Goal: Information Seeking & Learning: Learn about a topic

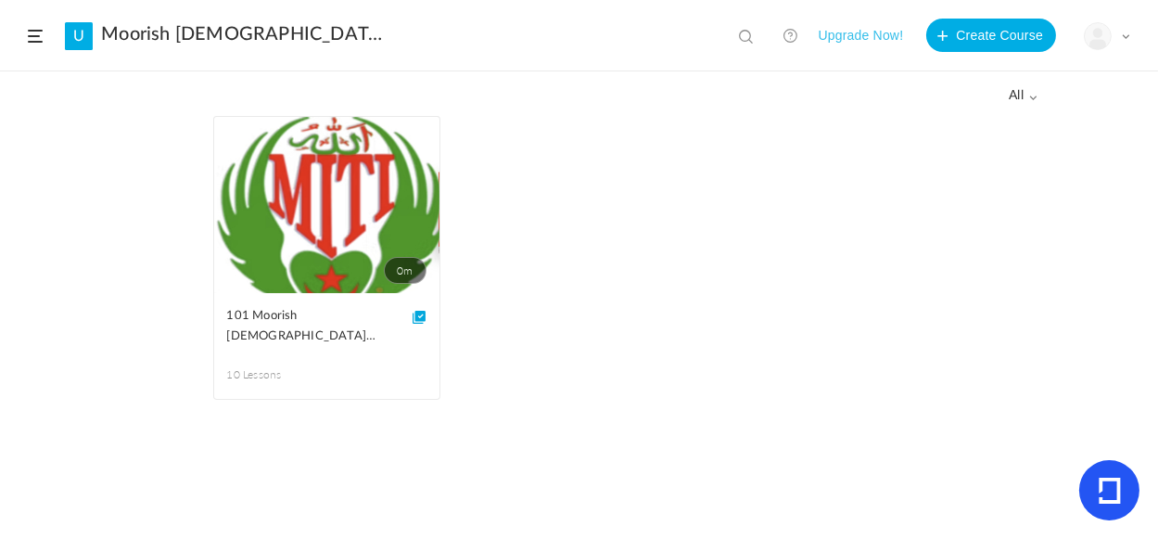
click at [859, 37] on button "Upgrade Now!" at bounding box center [860, 35] width 85 height 33
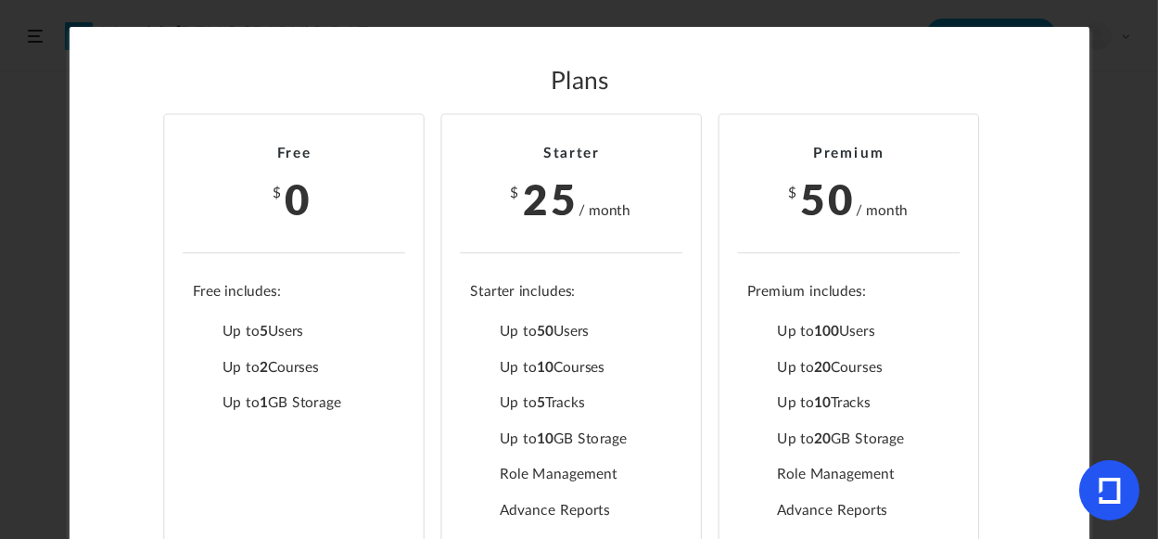
scroll to position [85, 0]
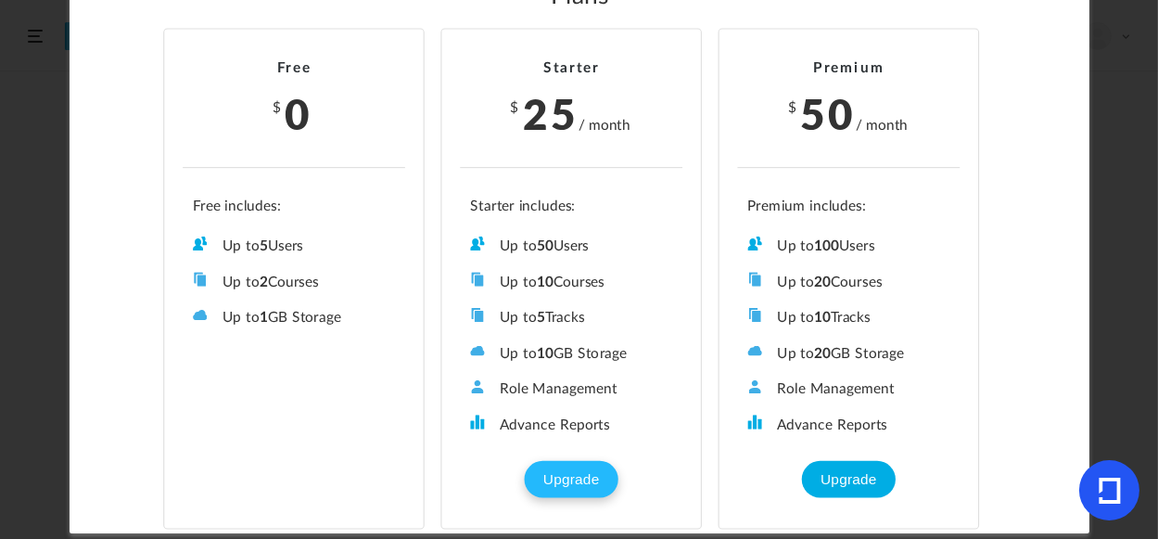
click at [571, 469] on button "Upgrade" at bounding box center [571, 479] width 93 height 37
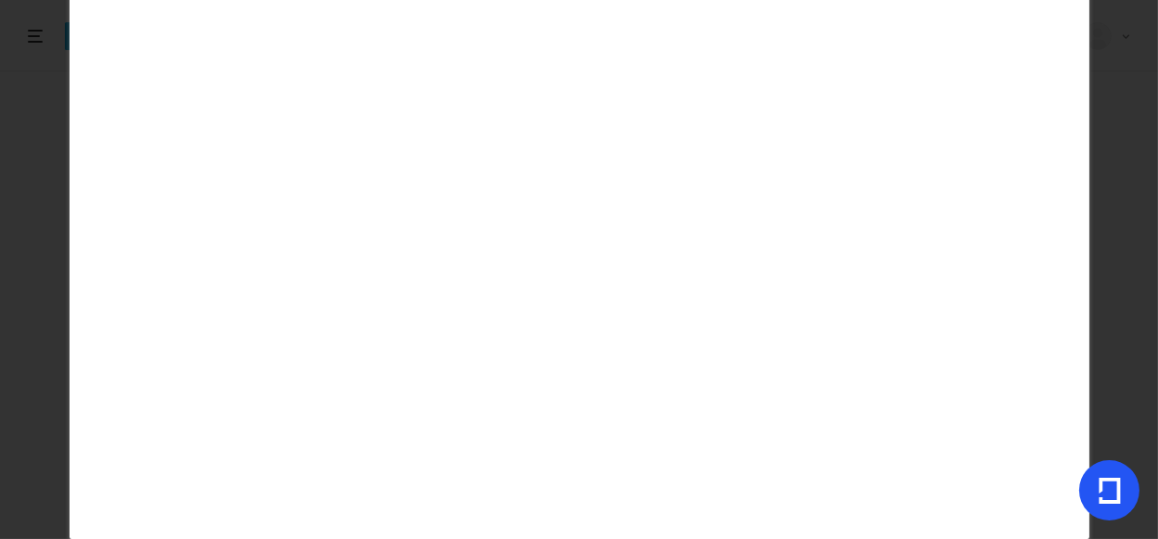
scroll to position [79, 0]
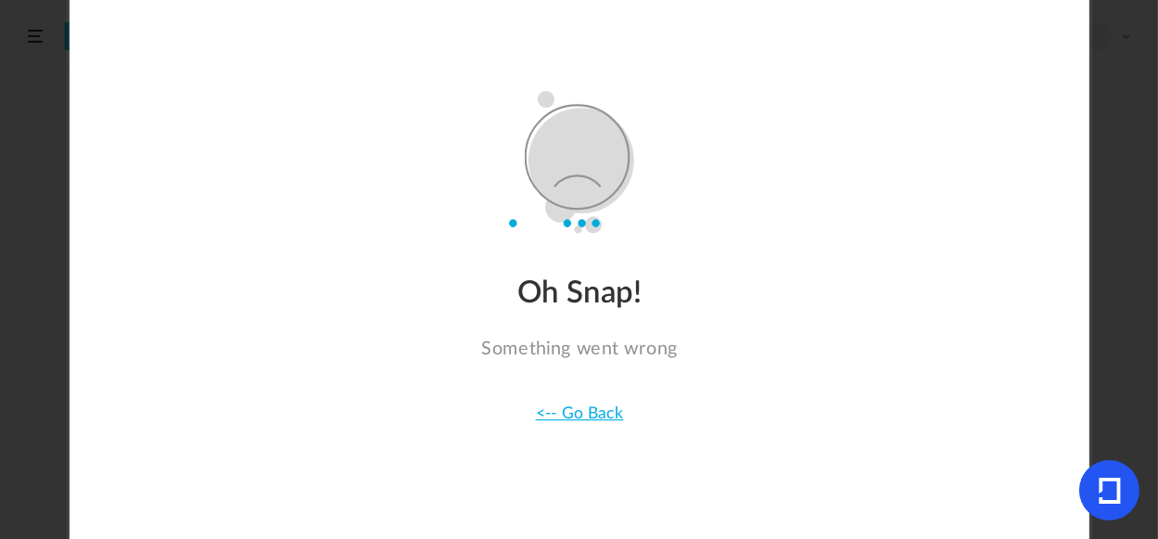
click at [588, 418] on link "<-- Go Back" at bounding box center [579, 413] width 88 height 17
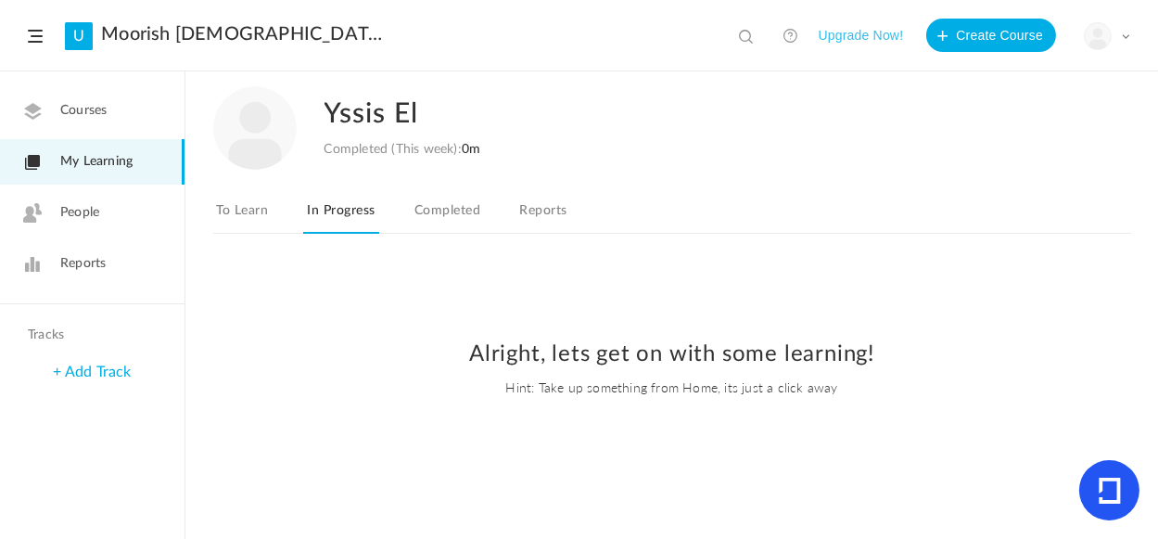
click at [109, 115] on link "Courses" at bounding box center [92, 110] width 185 height 45
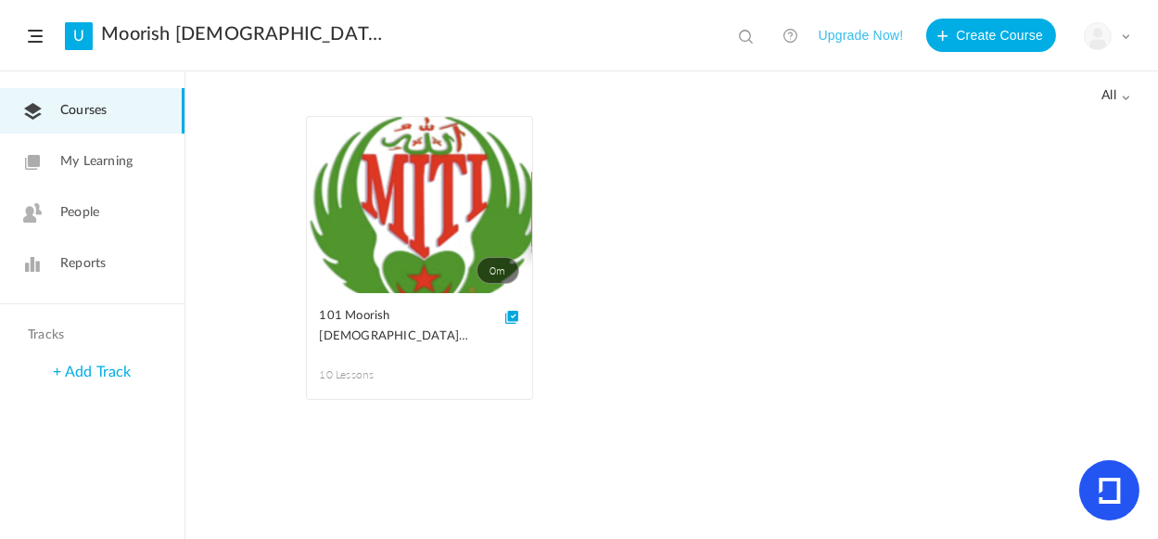
click at [425, 221] on link "0m" at bounding box center [419, 205] width 225 height 176
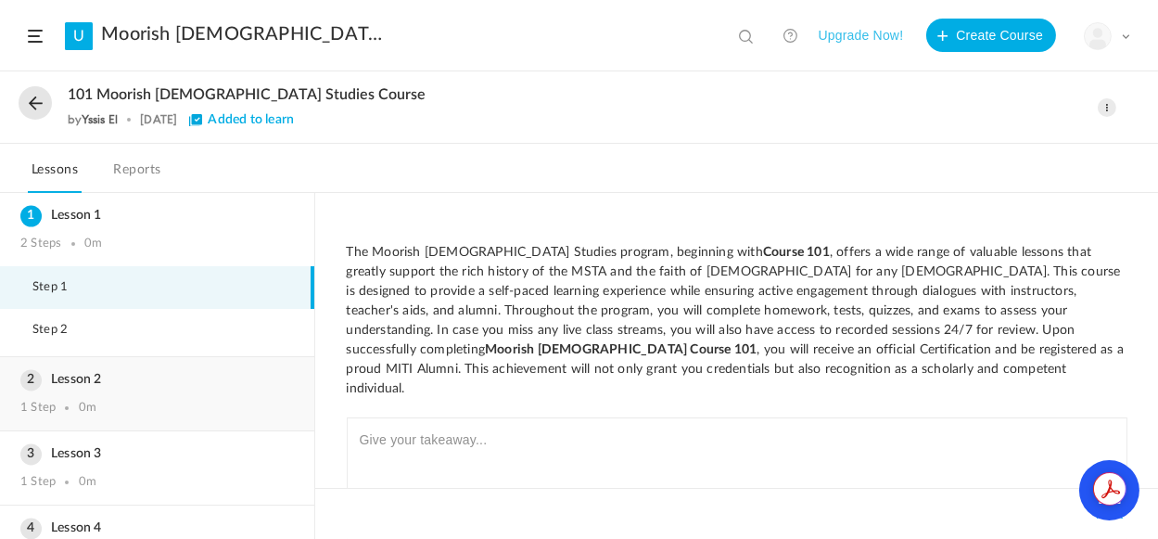
click at [158, 401] on div "1 Step 0m" at bounding box center [157, 408] width 274 height 15
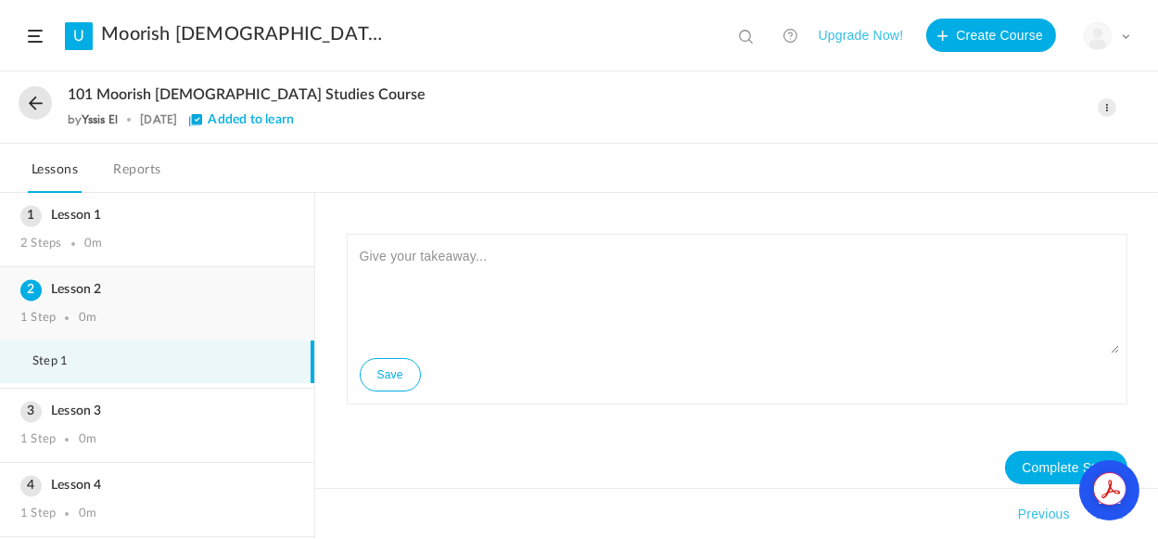
click at [73, 288] on h3 "Lesson 2" at bounding box center [157, 290] width 274 height 16
click at [53, 410] on h3 "Lesson 3" at bounding box center [157, 411] width 274 height 16
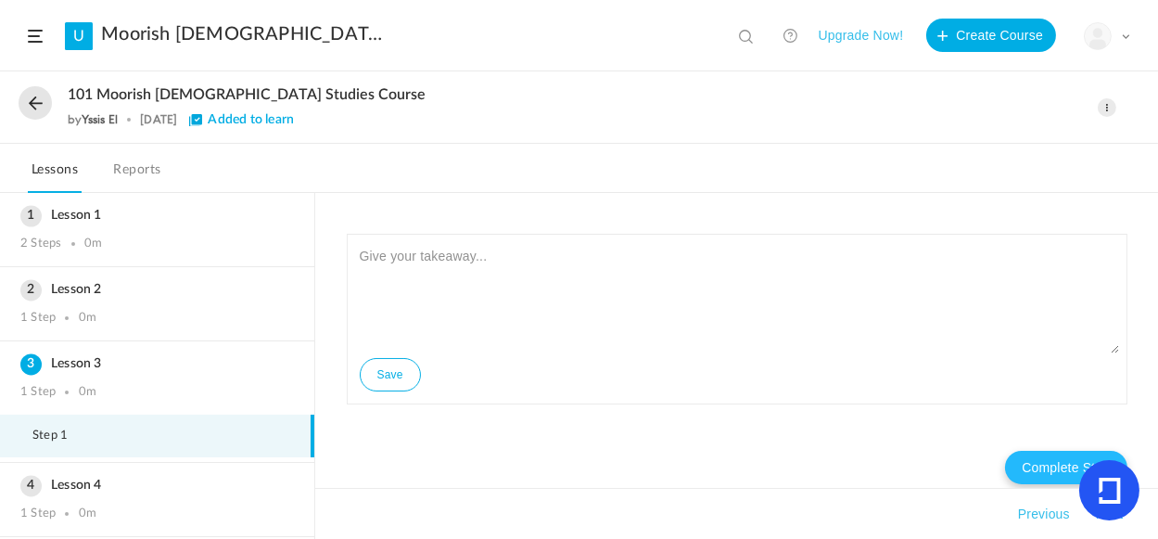
click at [1055, 470] on button "Complete Step" at bounding box center [1066, 467] width 122 height 33
click at [1051, 509] on button "Previous" at bounding box center [1044, 514] width 59 height 22
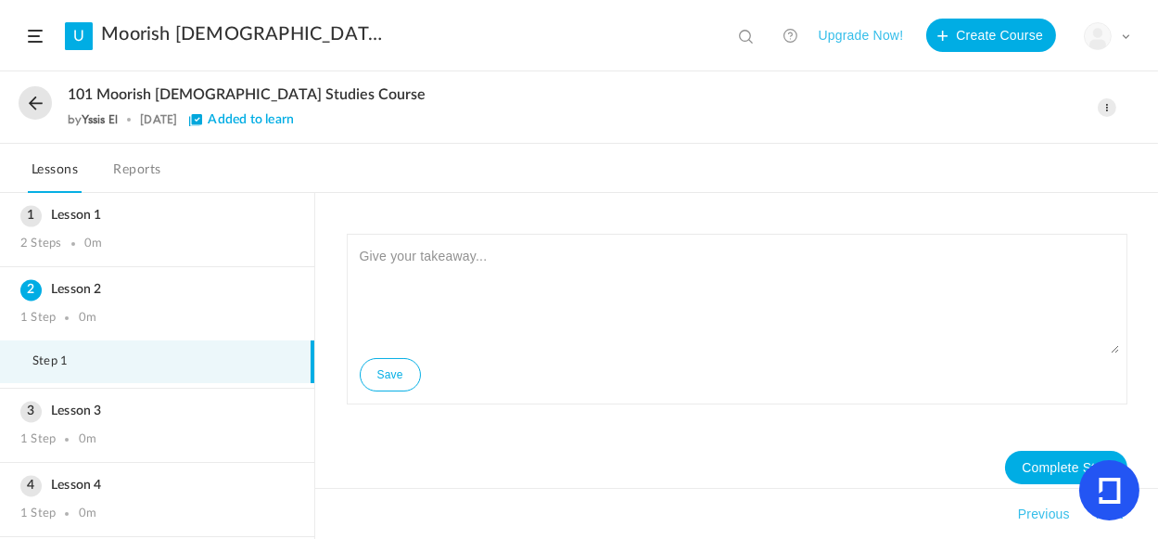
click at [1119, 482] on icon at bounding box center [1109, 491] width 21 height 26
click at [26, 407] on h3 "Lesson 3" at bounding box center [157, 411] width 274 height 16
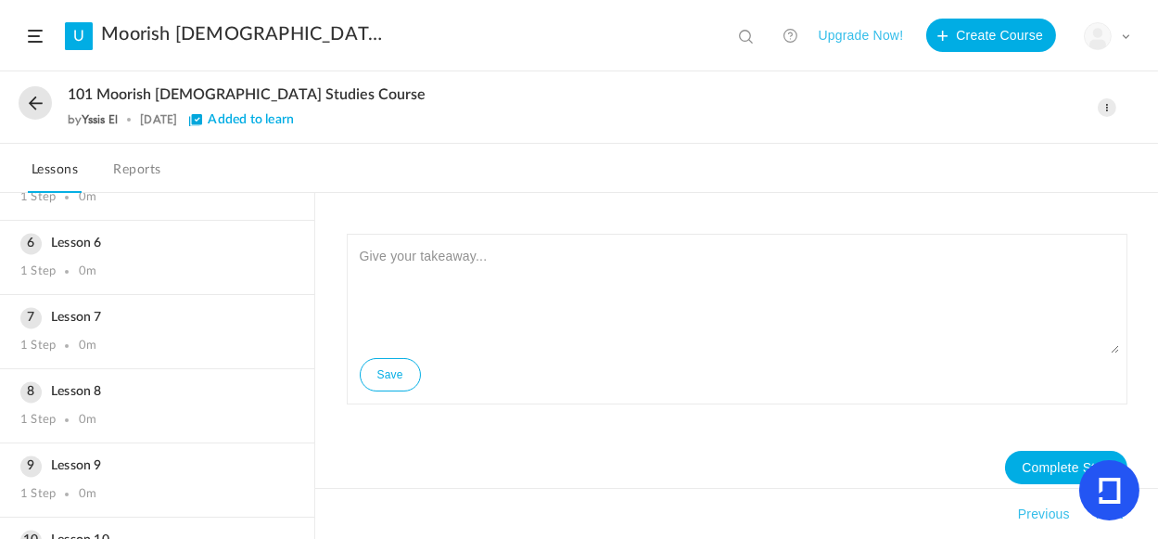
scroll to position [438, 0]
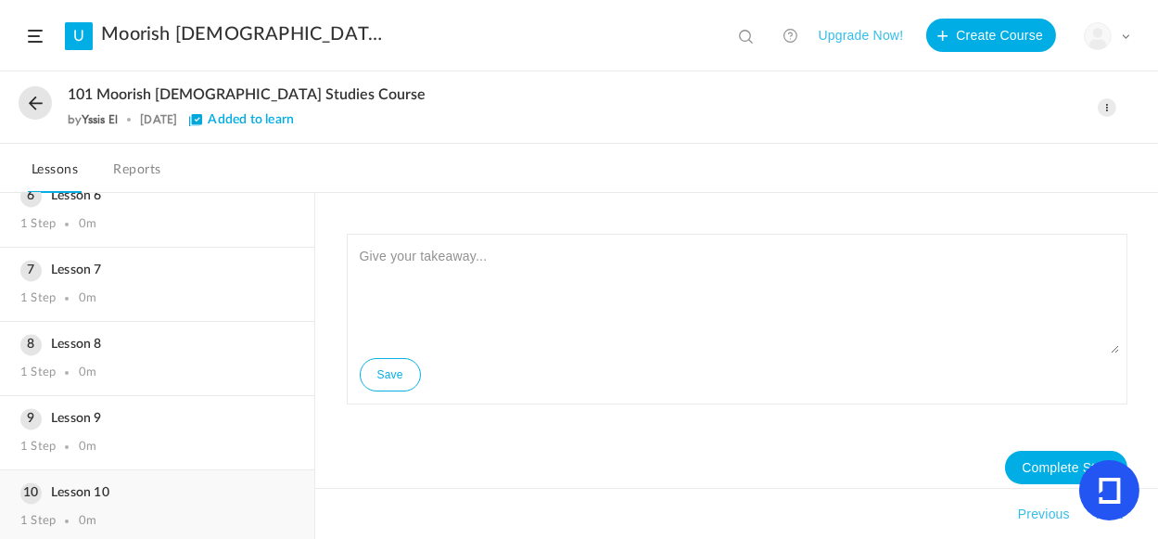
click at [32, 488] on h3 "Lesson 10" at bounding box center [157, 493] width 274 height 16
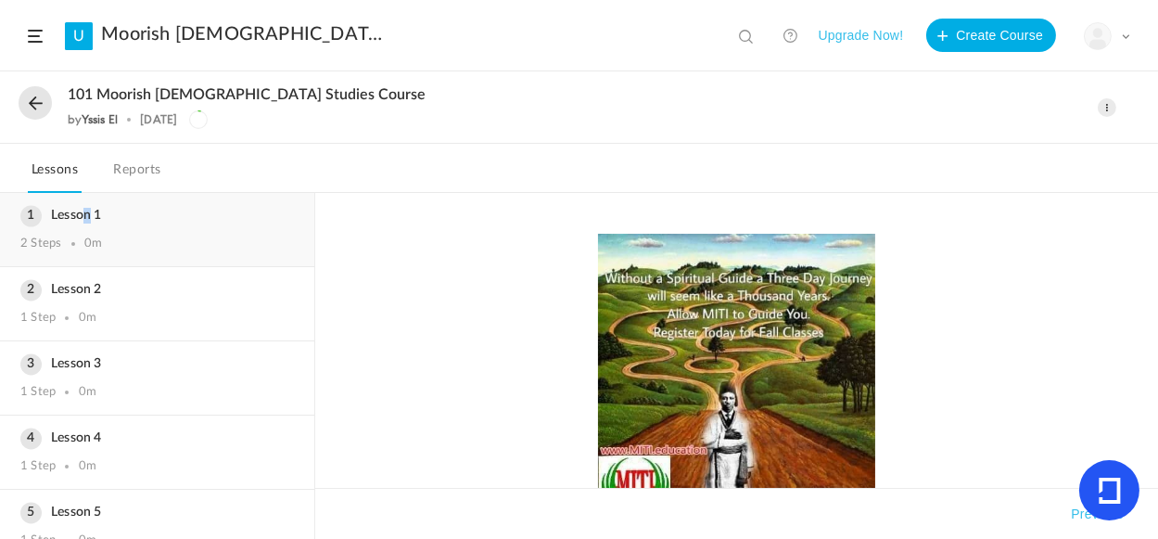
click at [87, 221] on h3 "Lesson 1" at bounding box center [157, 216] width 274 height 16
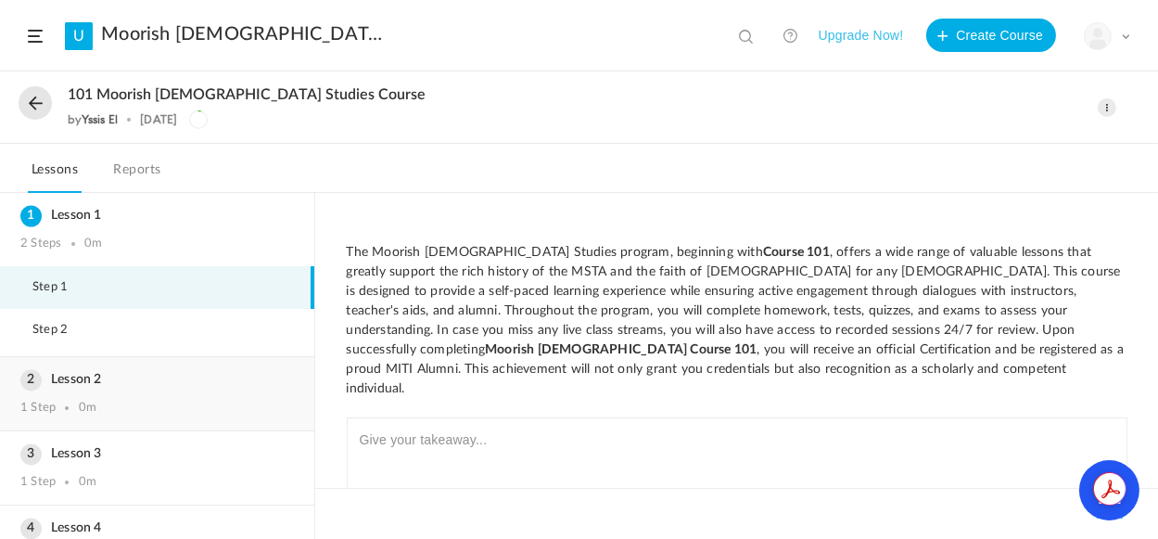
click at [60, 377] on h3 "Lesson 2" at bounding box center [157, 380] width 274 height 16
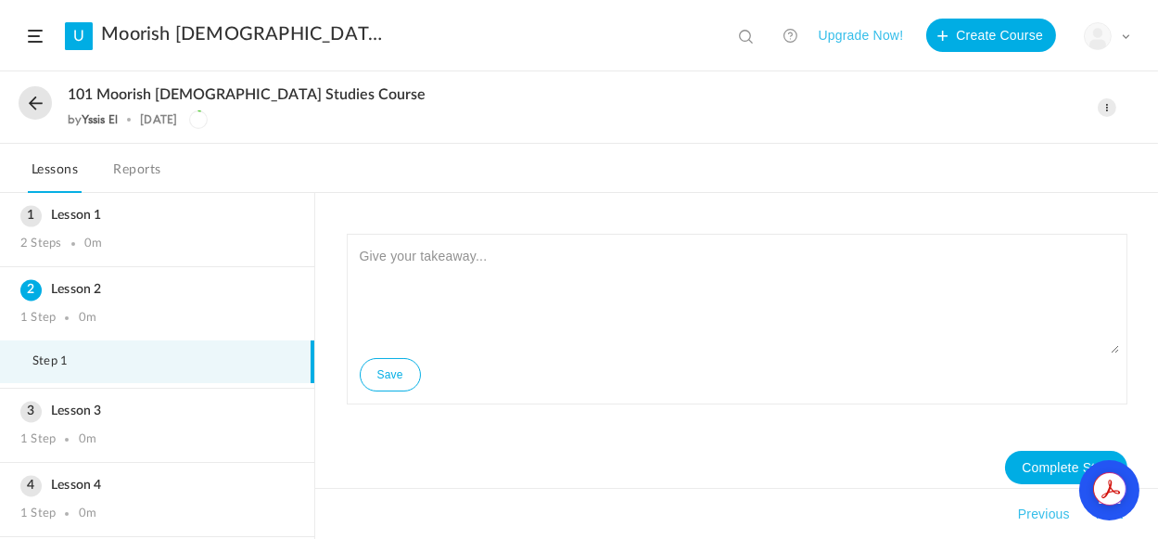
click at [133, 162] on link "Reports" at bounding box center [137, 175] width 55 height 35
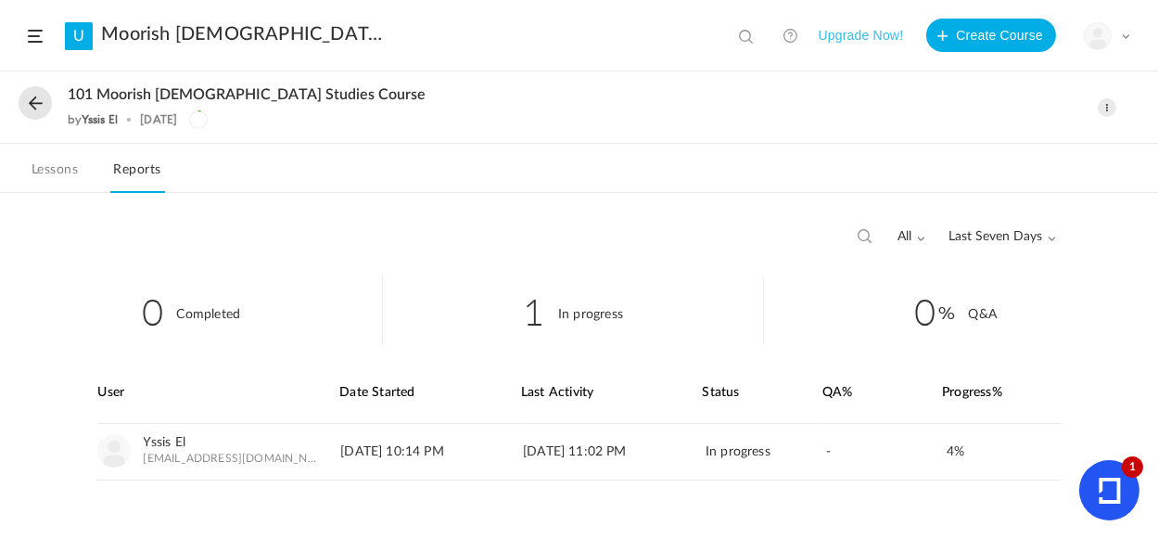
scroll to position [6, 0]
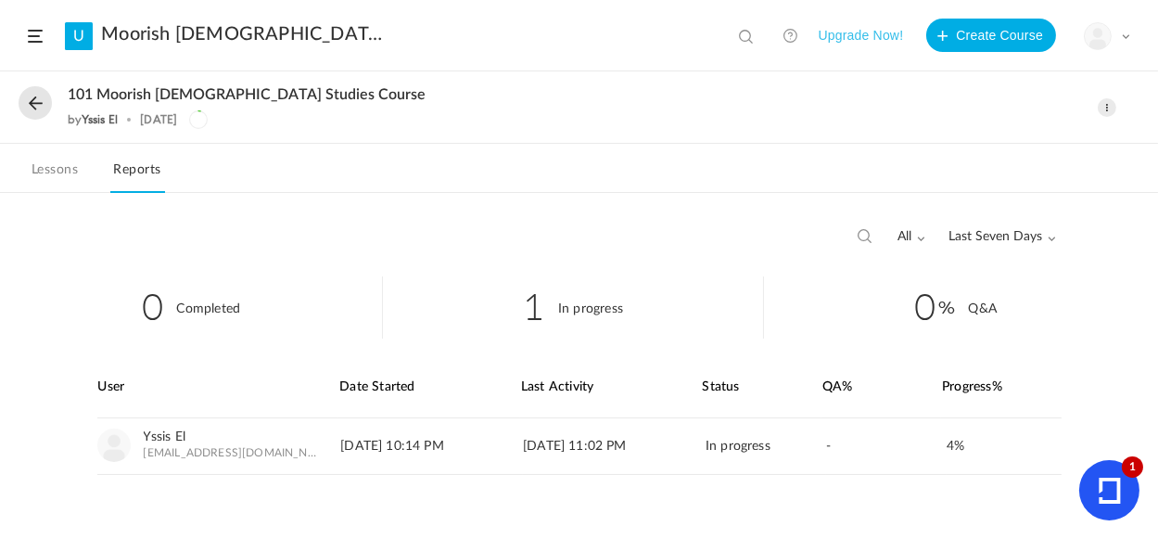
click at [851, 42] on button "Upgrade Now!" at bounding box center [860, 35] width 85 height 33
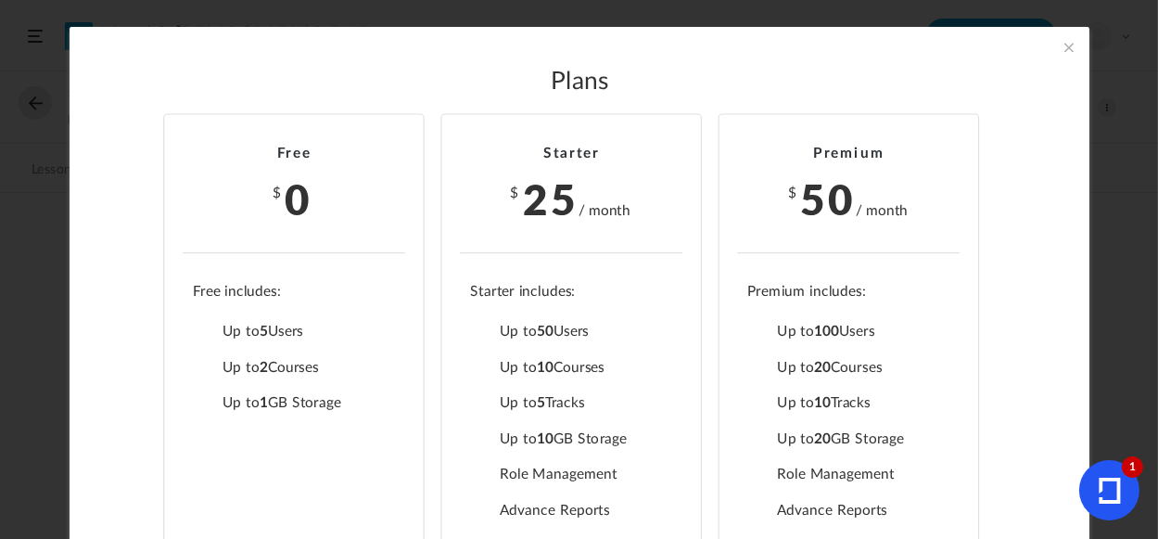
scroll to position [85, 0]
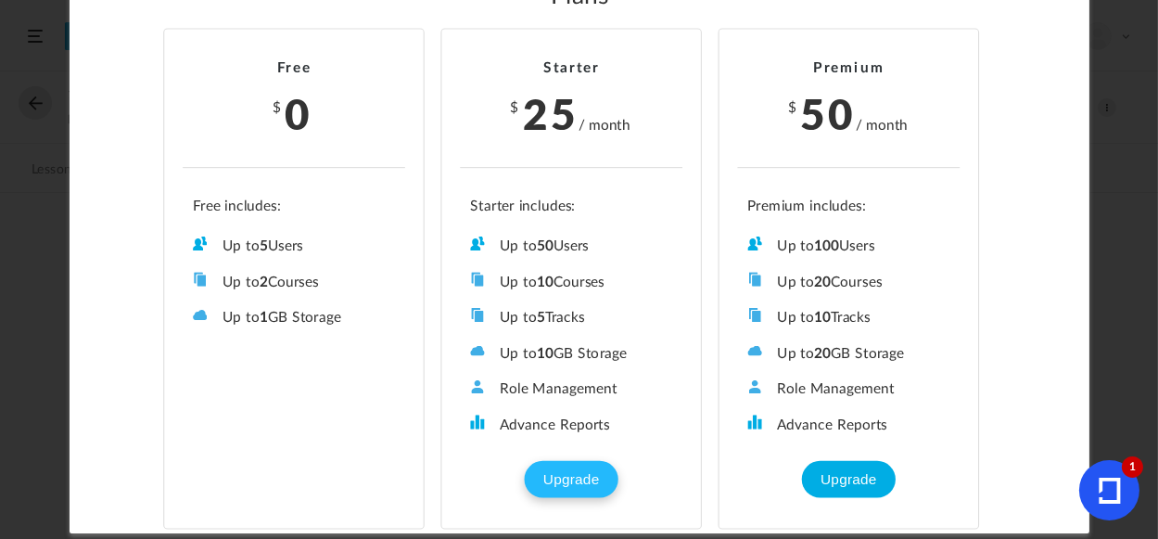
click at [546, 480] on button "Upgrade" at bounding box center [571, 479] width 93 height 37
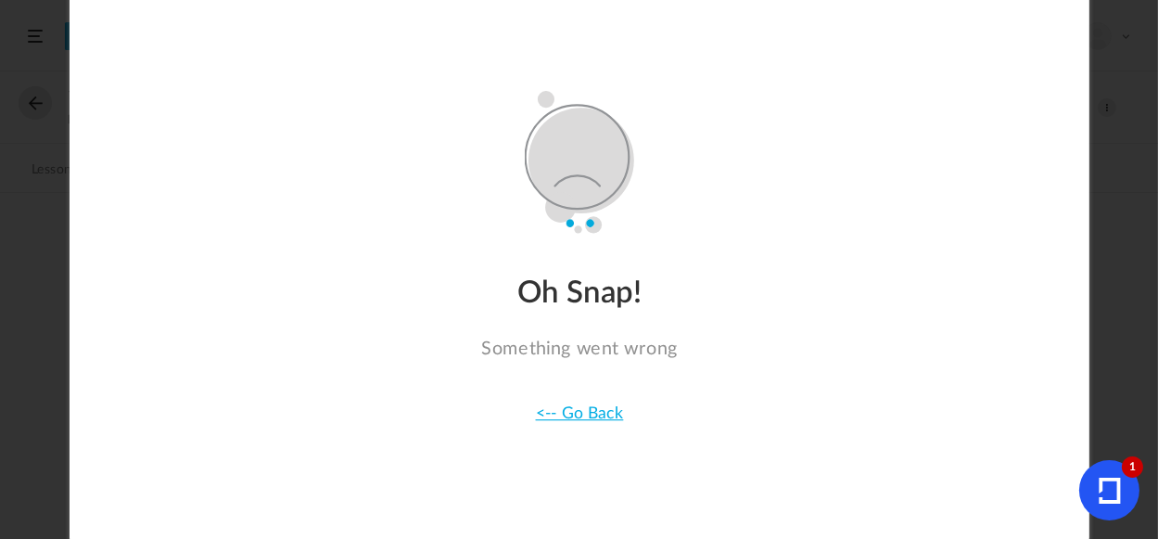
scroll to position [0, 0]
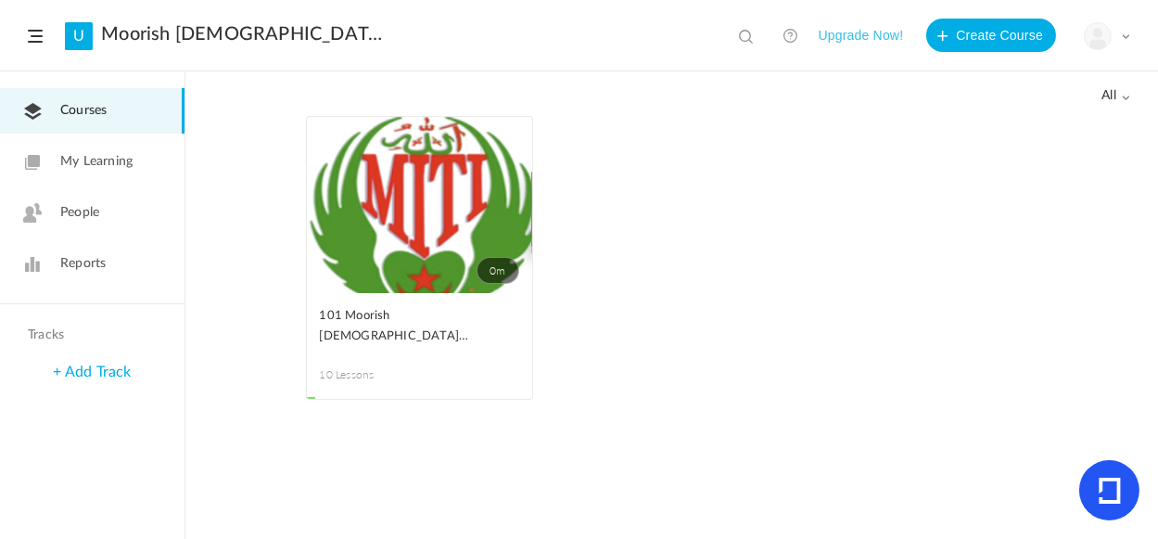
click at [877, 41] on button "Upgrade Now!" at bounding box center [860, 35] width 85 height 33
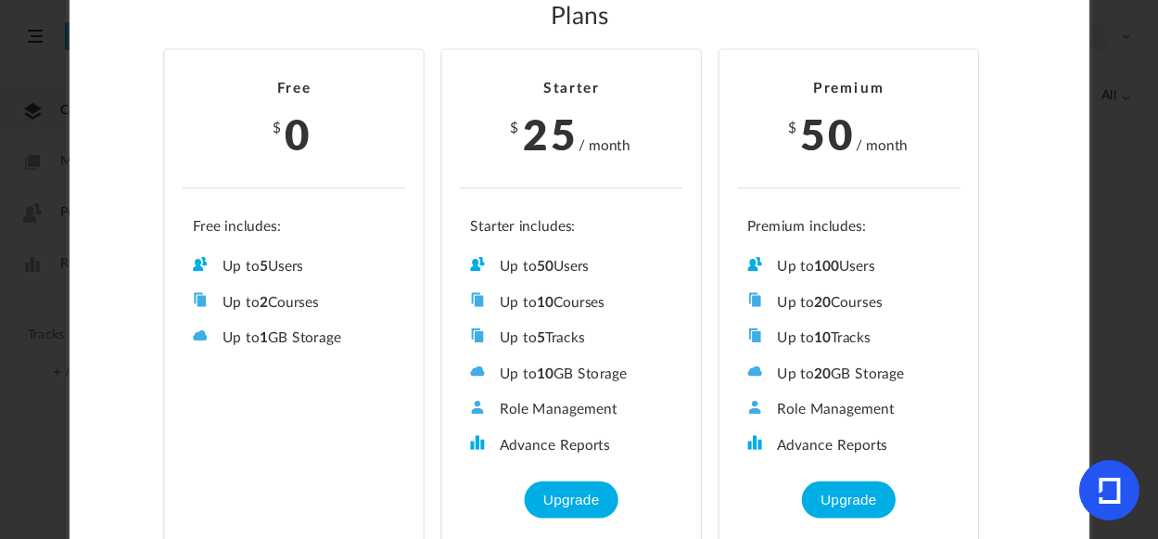
scroll to position [85, 0]
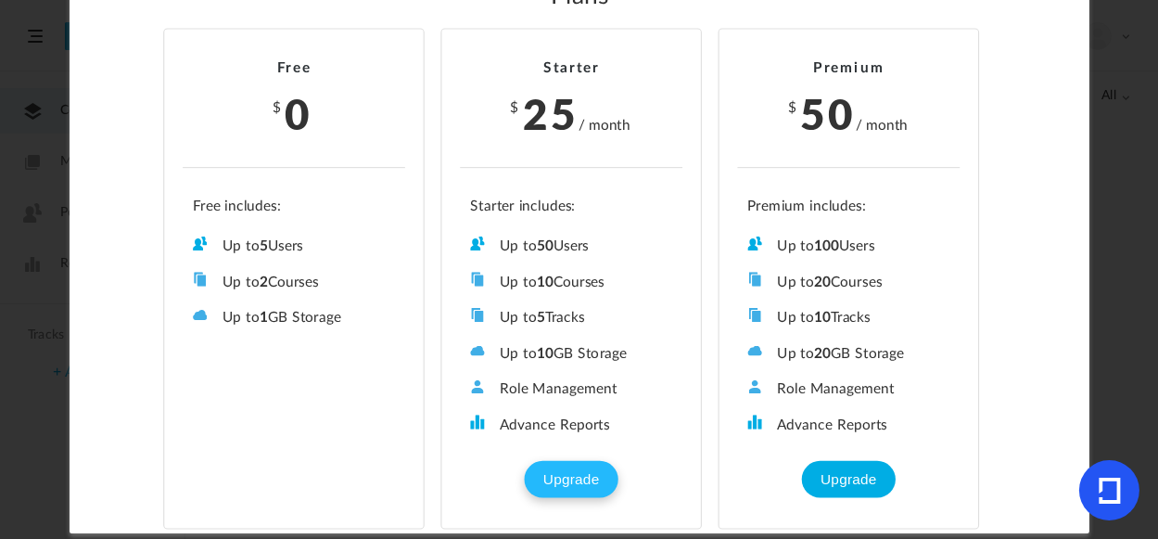
click at [563, 480] on button "Upgrade" at bounding box center [571, 479] width 93 height 37
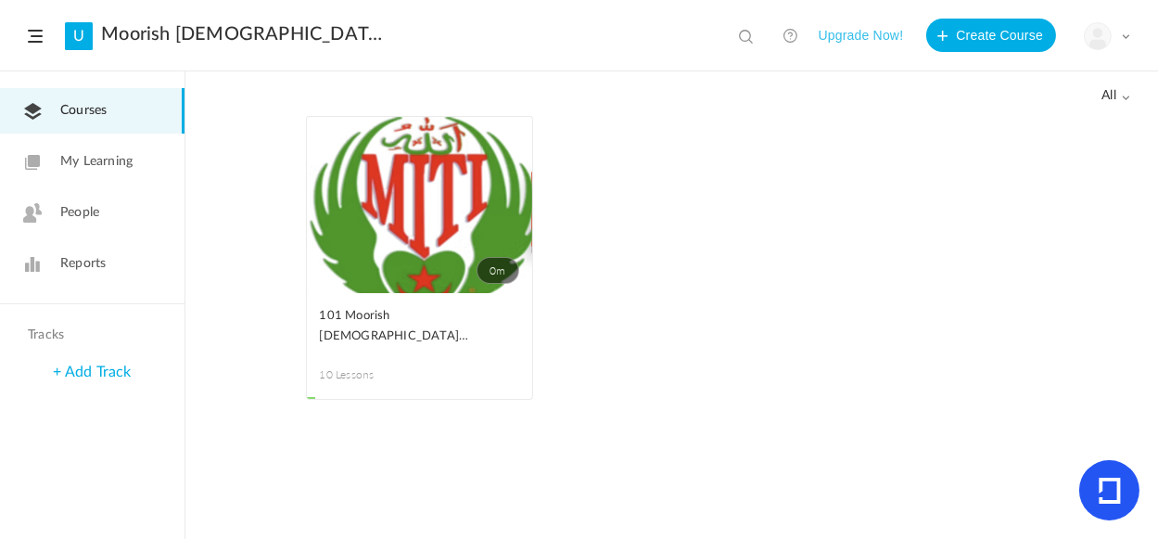
click at [1123, 35] on span at bounding box center [1125, 36] width 9 height 9
click at [999, 184] on link "Logout" at bounding box center [1042, 185] width 174 height 34
